Goal: Find specific page/section: Find specific page/section

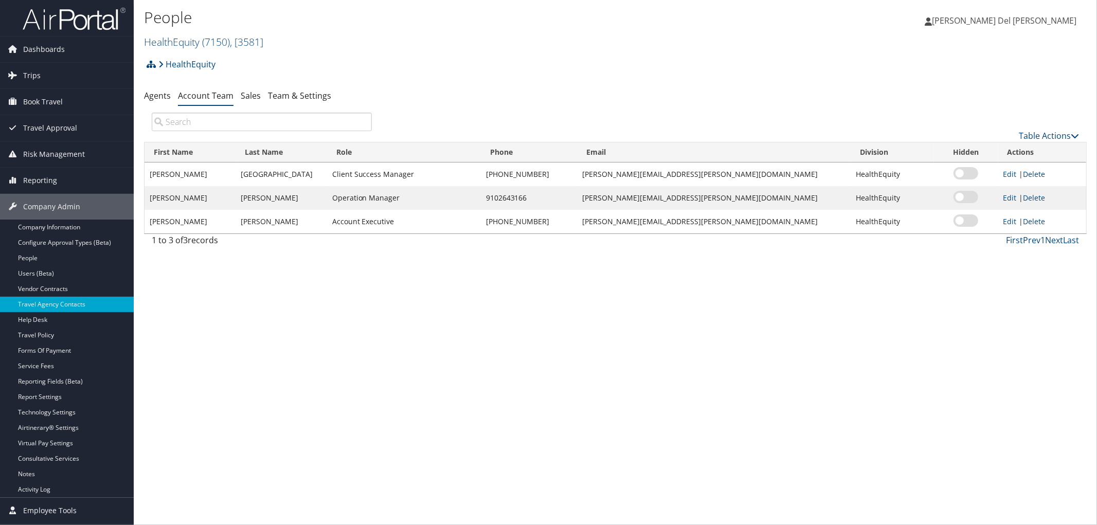
click at [230, 47] on span "( 7150 )" at bounding box center [216, 42] width 28 height 14
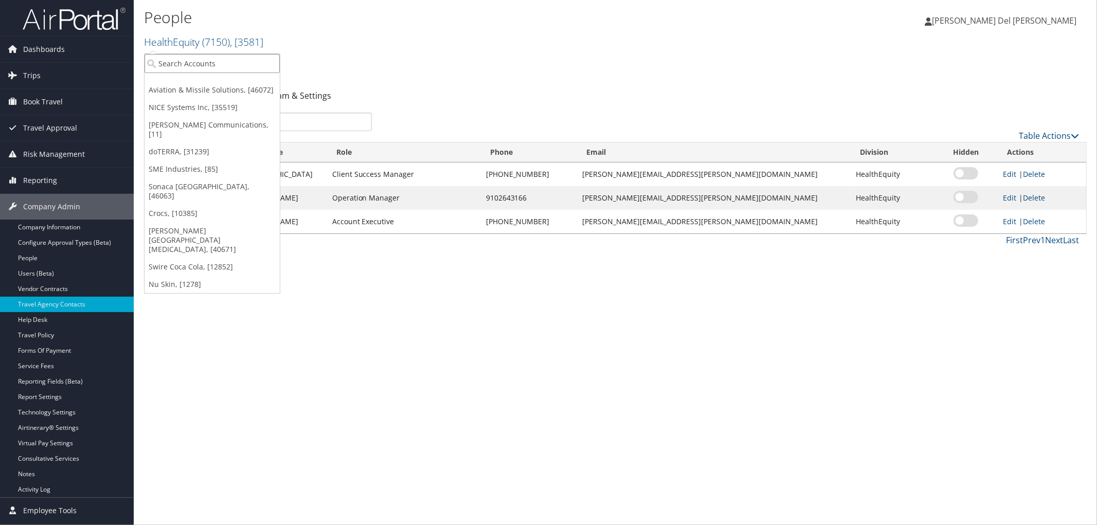
click at [180, 58] on input "search" at bounding box center [212, 63] width 135 height 19
type input "[PERSON_NAME]"
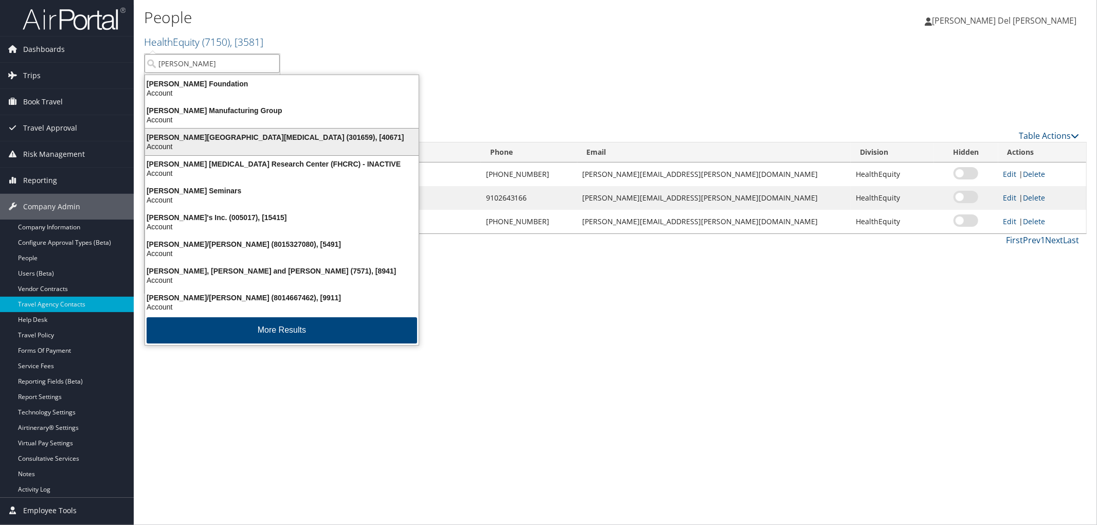
click at [194, 136] on div "Fred Hutchinson Cancer Center (301659), [40671]" at bounding box center [282, 137] width 286 height 9
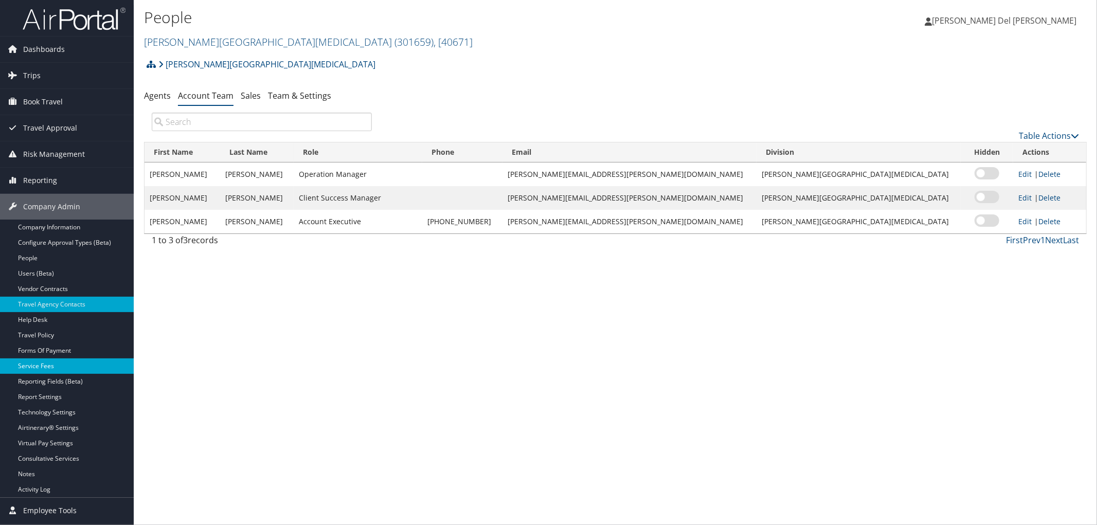
click at [38, 366] on link "Service Fees" at bounding box center [67, 366] width 134 height 15
